Goal: Task Accomplishment & Management: Manage account settings

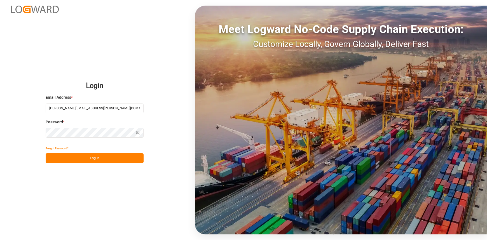
click at [86, 105] on input "karla.chavez@leschaco.com" at bounding box center [95, 109] width 98 height 10
type input "carlos.villar@leschaco.com"
click at [100, 157] on button "Log In" at bounding box center [95, 158] width 98 height 10
